Goal: Task Accomplishment & Management: Use online tool/utility

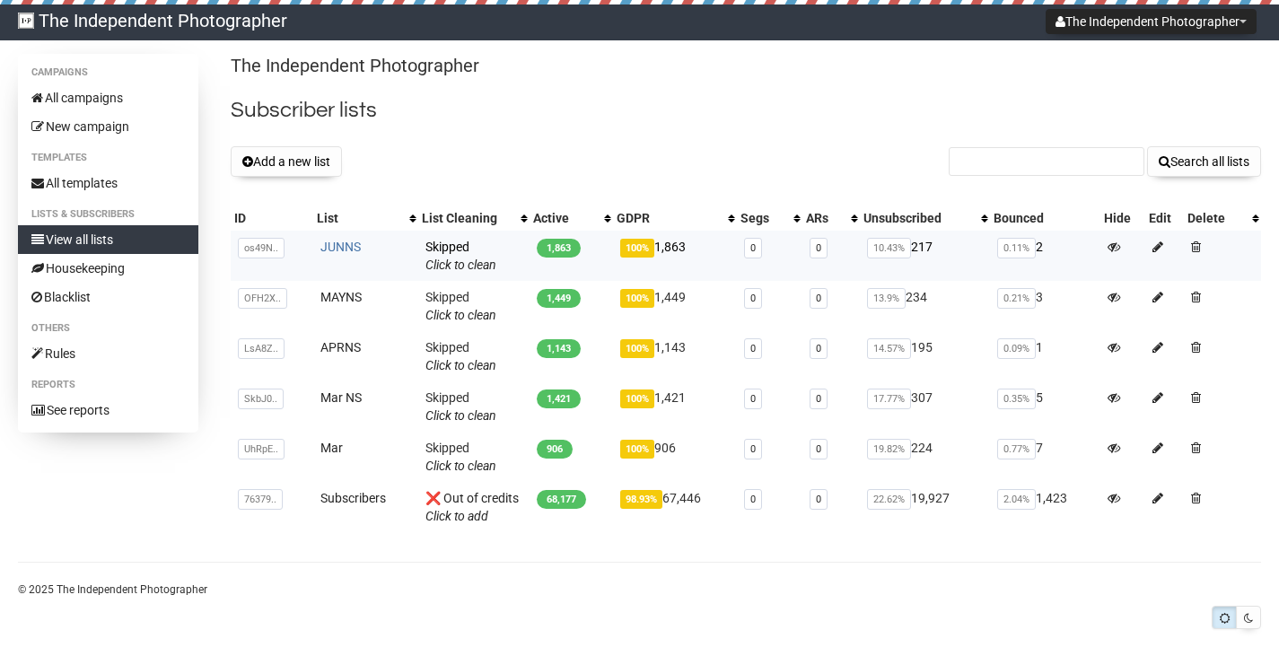
click at [346, 249] on link "JUNNS" at bounding box center [340, 247] width 40 height 14
click at [295, 155] on button "Add a new list" at bounding box center [286, 161] width 111 height 31
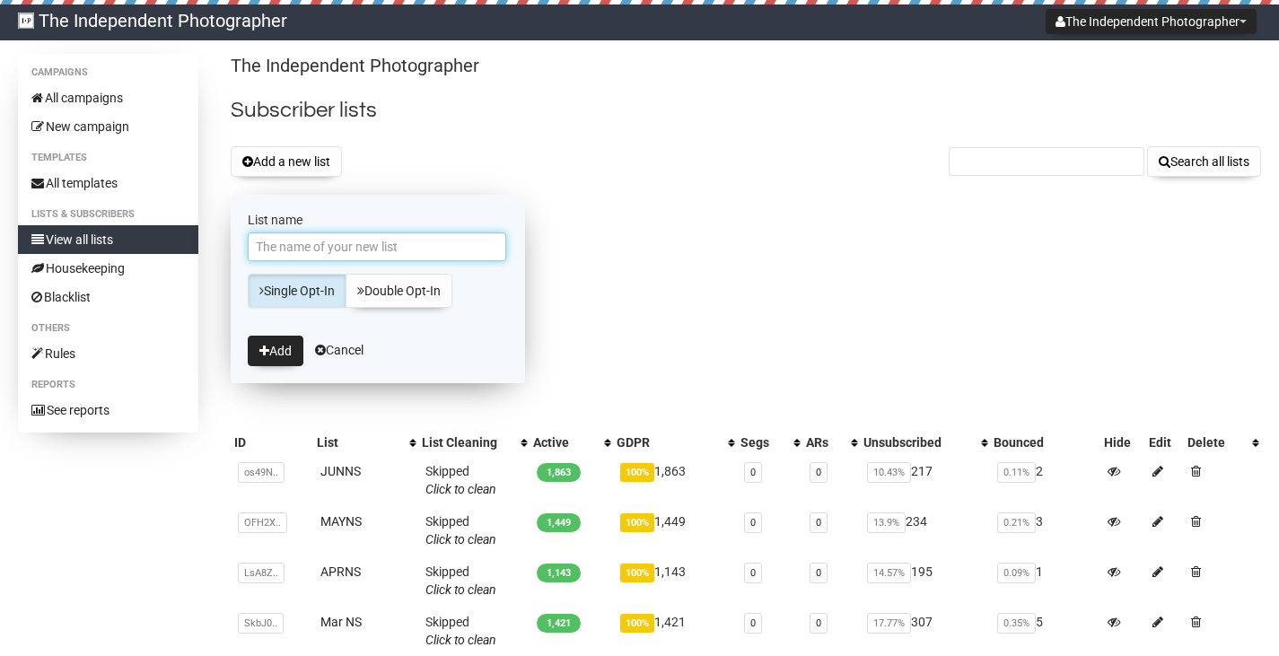
click at [344, 247] on input "List name" at bounding box center [377, 246] width 258 height 29
type input "AUGNS"
click at [275, 349] on button "Add" at bounding box center [276, 351] width 56 height 31
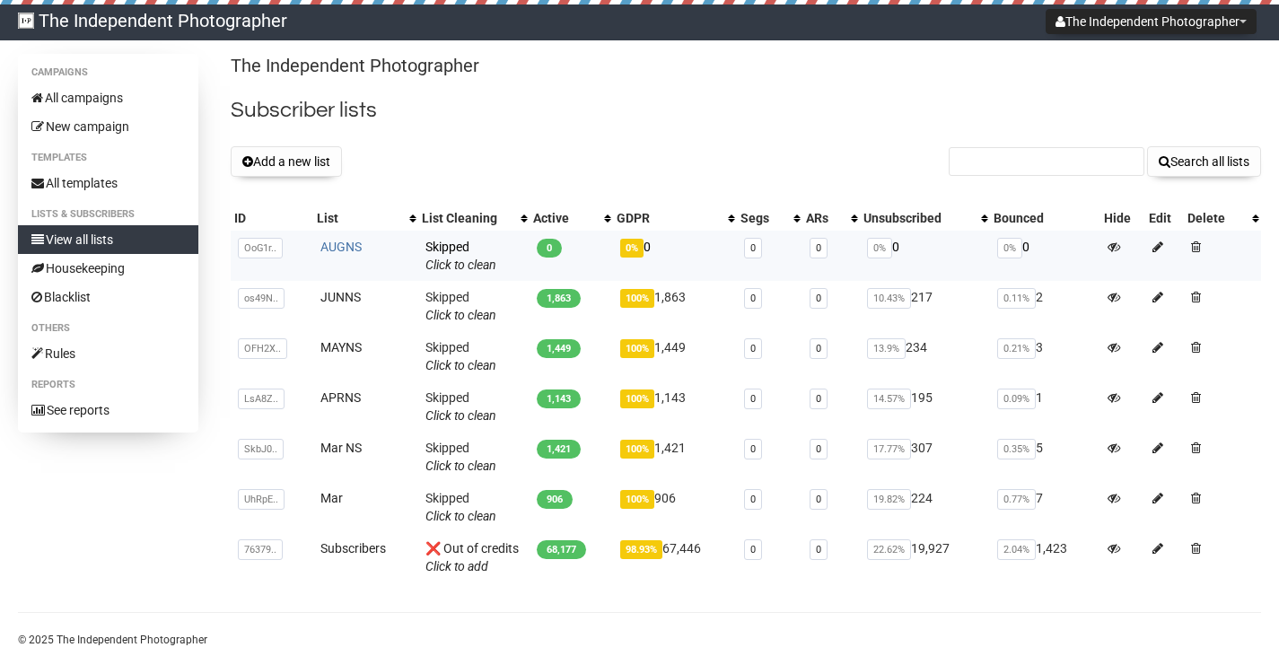
click at [341, 244] on link "AUGNS" at bounding box center [340, 247] width 41 height 14
